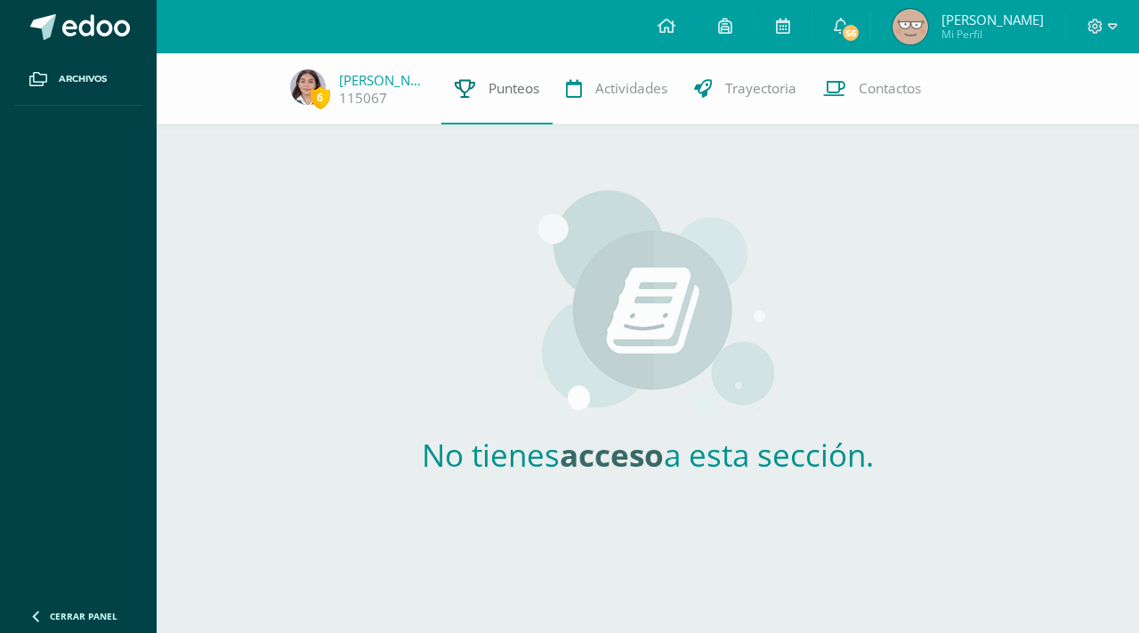
click at [501, 99] on link "Punteos" at bounding box center [496, 88] width 111 height 71
